Goal: Transaction & Acquisition: Purchase product/service

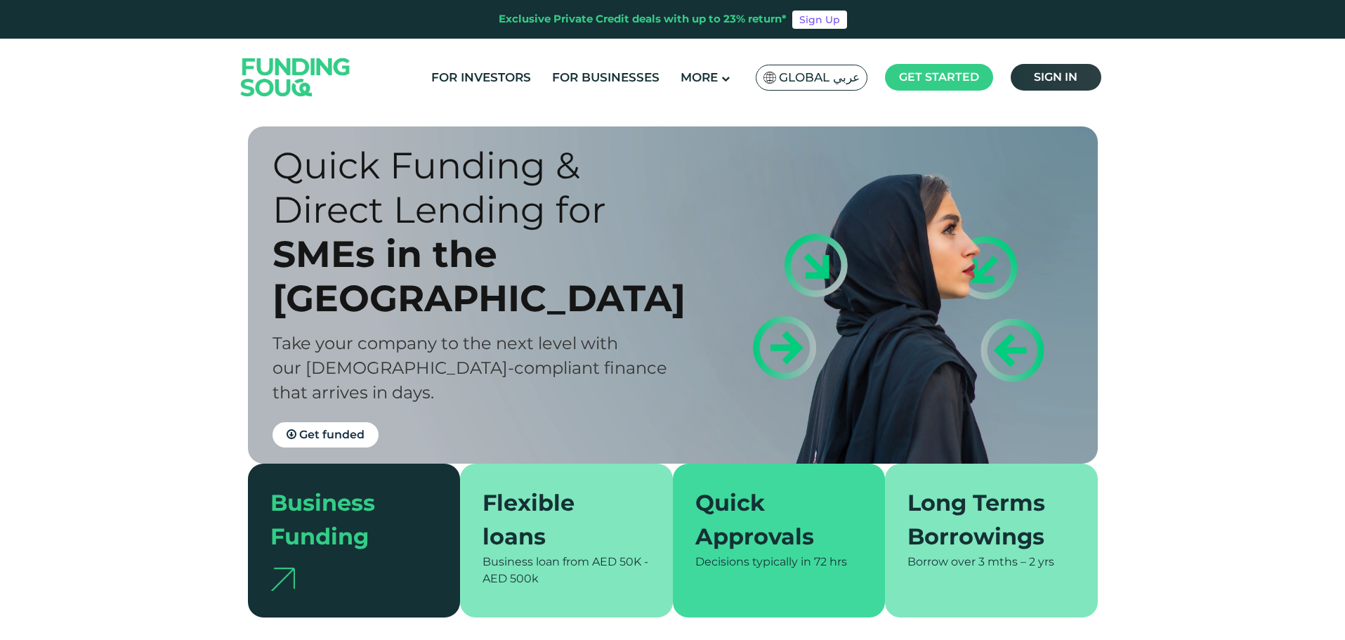
click at [1093, 82] on link "Sign in" at bounding box center [1056, 77] width 91 height 27
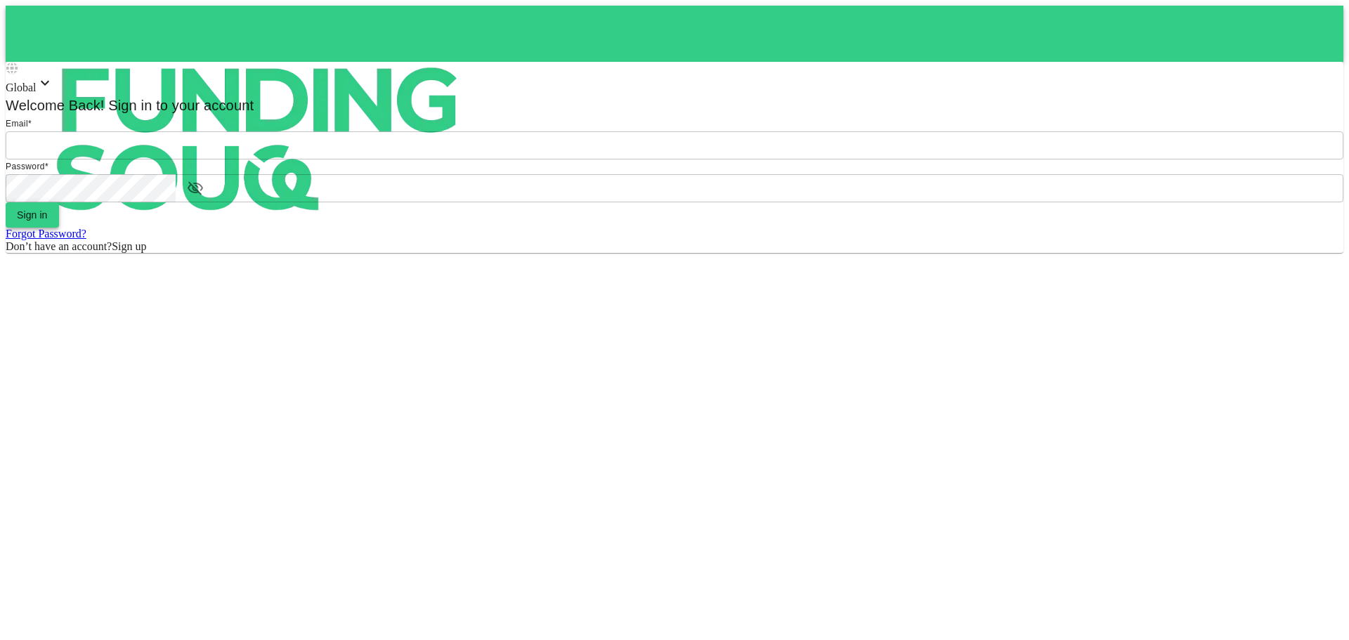
type input "[EMAIL_ADDRESS][DOMAIN_NAME]"
click at [59, 228] on button "Sign in" at bounding box center [32, 214] width 53 height 25
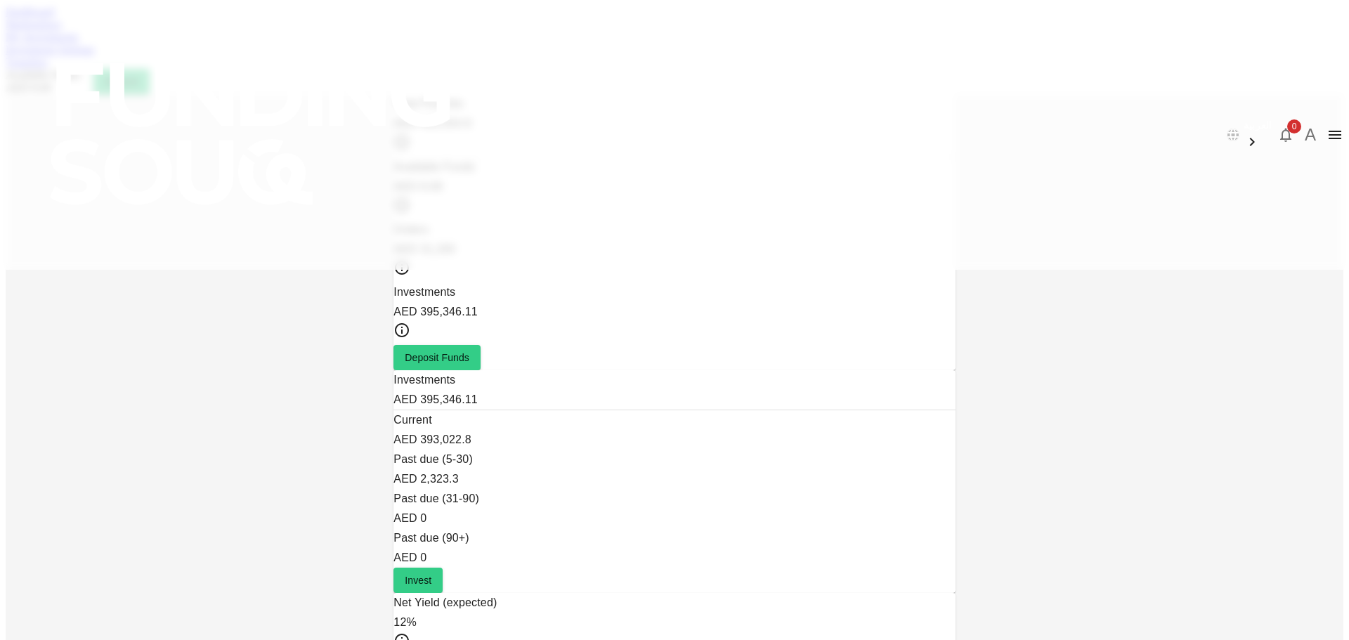
click at [62, 30] on link "Marketplace" at bounding box center [34, 24] width 56 height 12
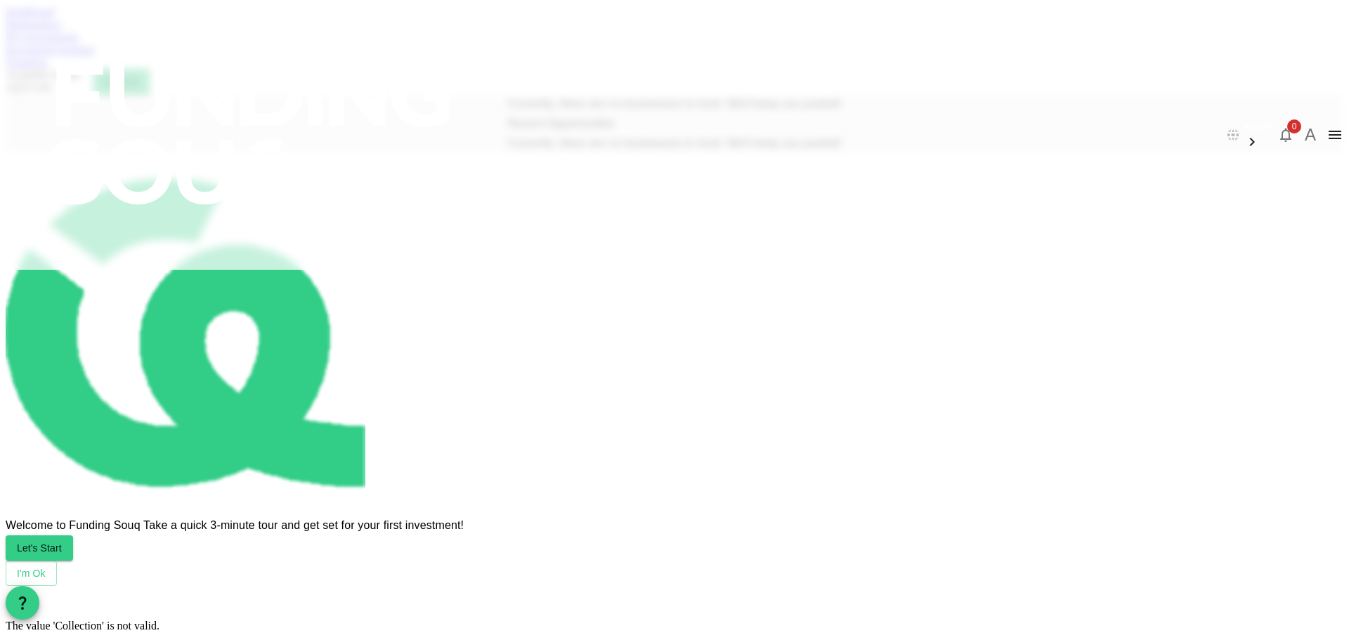
click at [79, 43] on link "My Investments" at bounding box center [42, 37] width 73 height 12
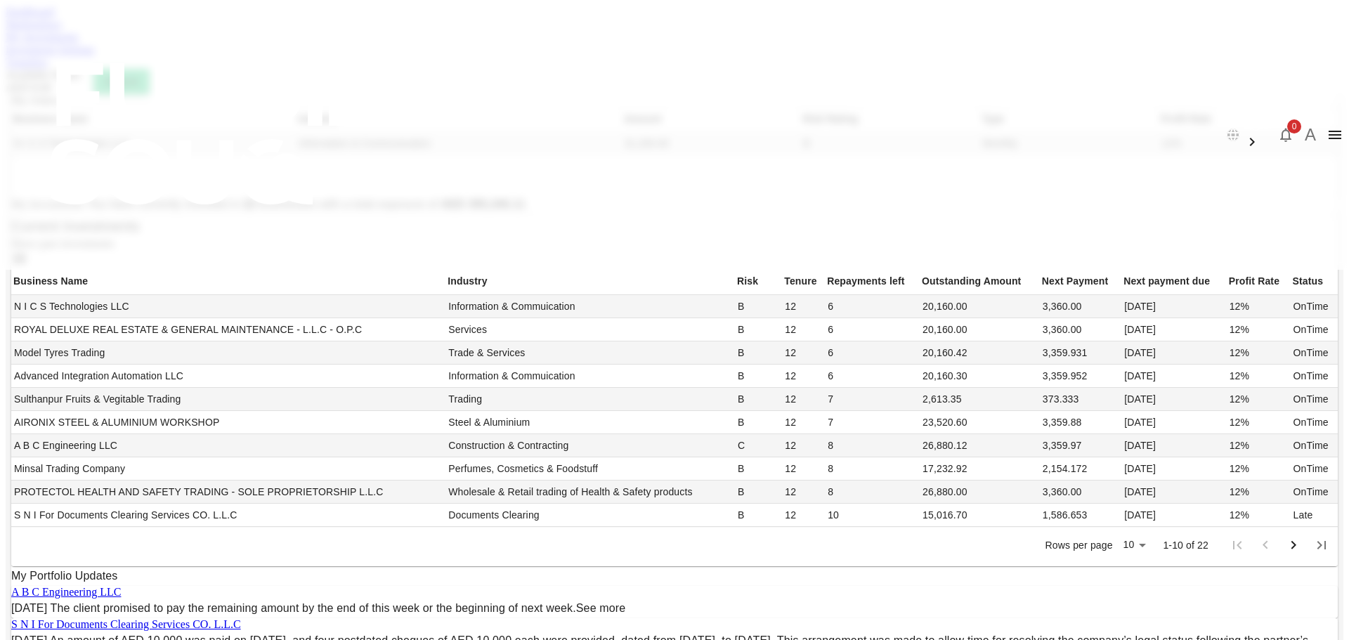
click at [389, 64] on div "Dashboard Marketplace My Investments Investment Settings Transfers Available Fu…" at bounding box center [675, 50] width 1338 height 89
click at [62, 30] on link "Marketplace" at bounding box center [34, 24] width 56 height 12
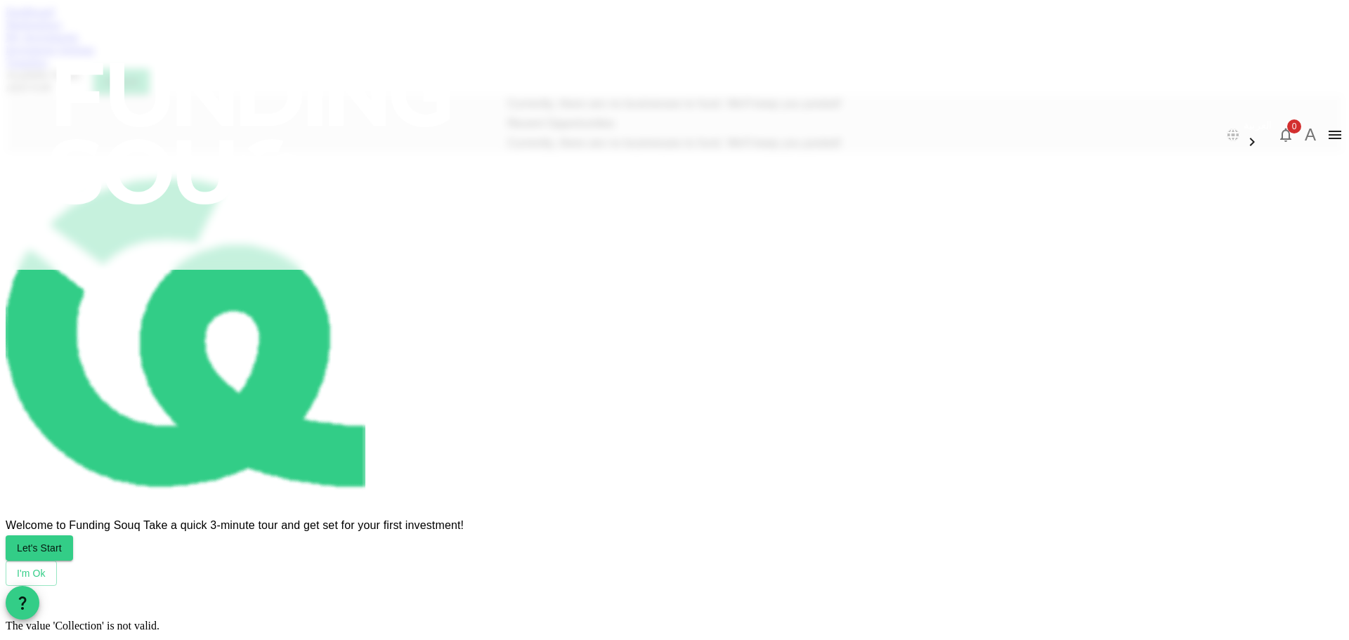
click at [54, 18] on link "Dashboard" at bounding box center [30, 12] width 48 height 12
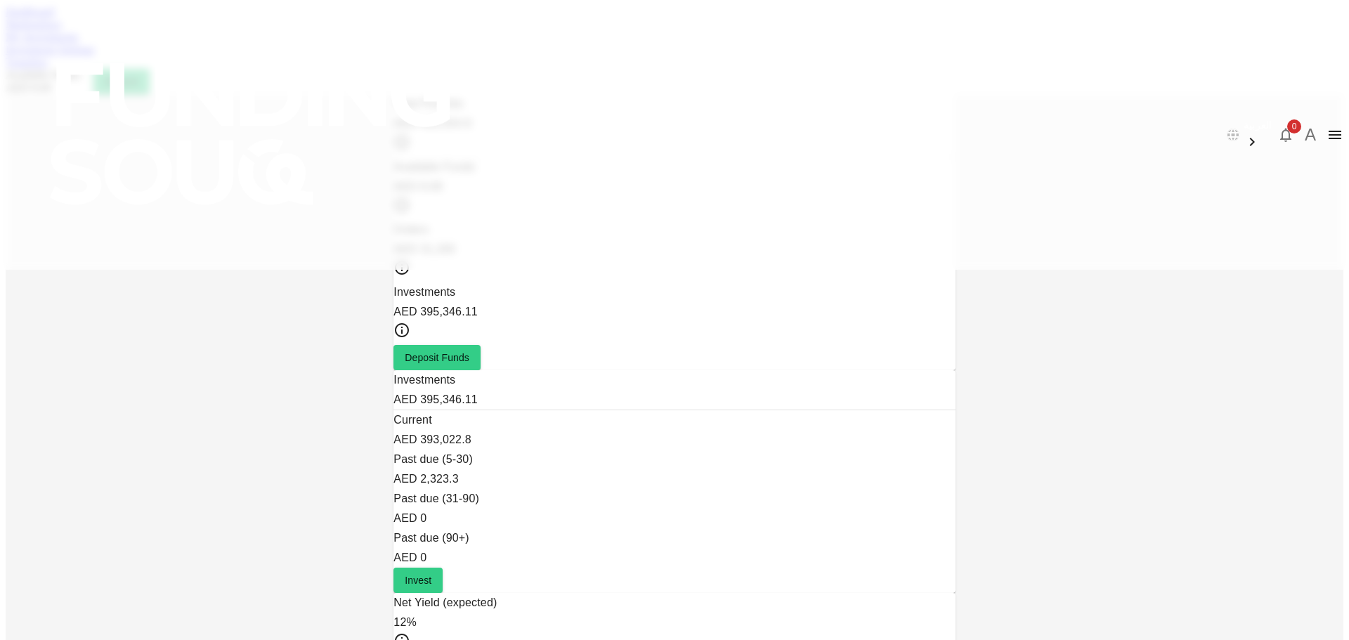
click at [62, 30] on link "Marketplace" at bounding box center [34, 24] width 56 height 12
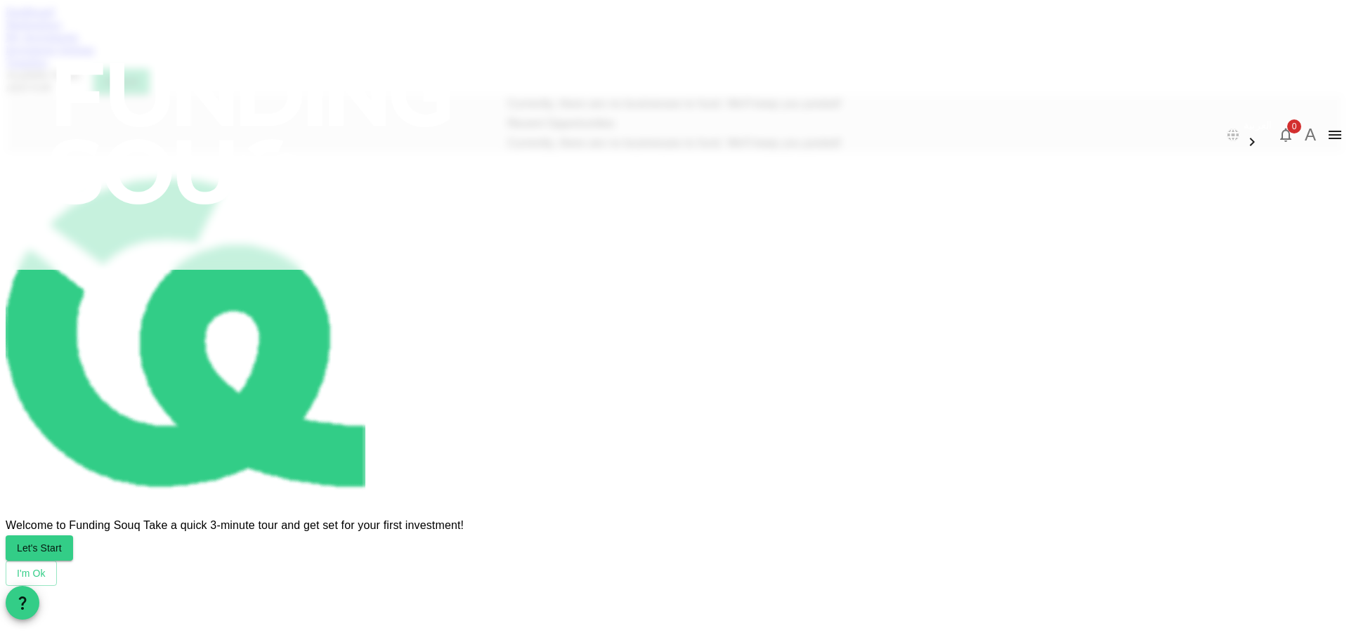
click at [6, 18] on link "Marketplace" at bounding box center [34, 24] width 56 height 12
